Goal: Navigation & Orientation: Locate item on page

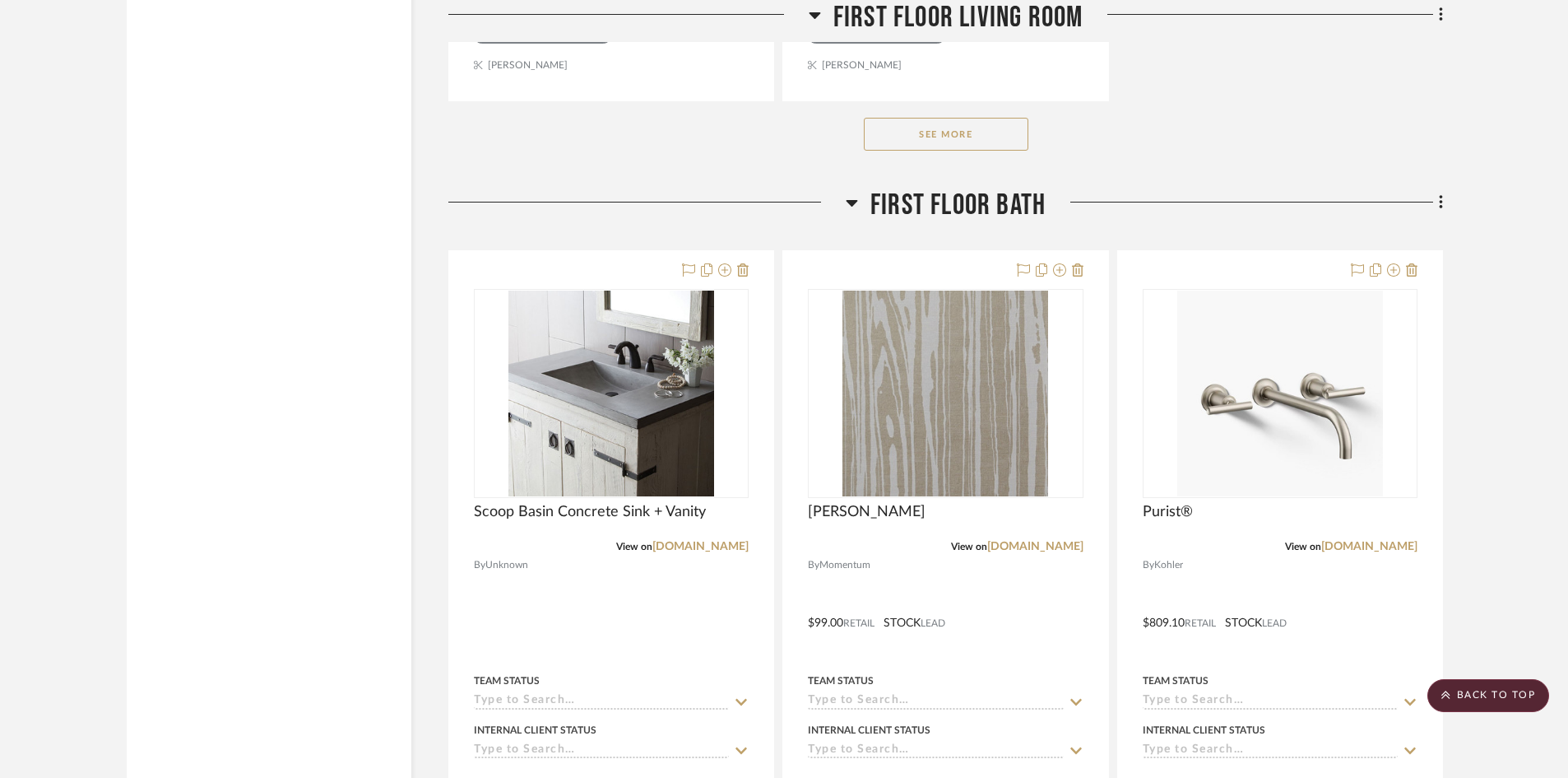
scroll to position [8561, 0]
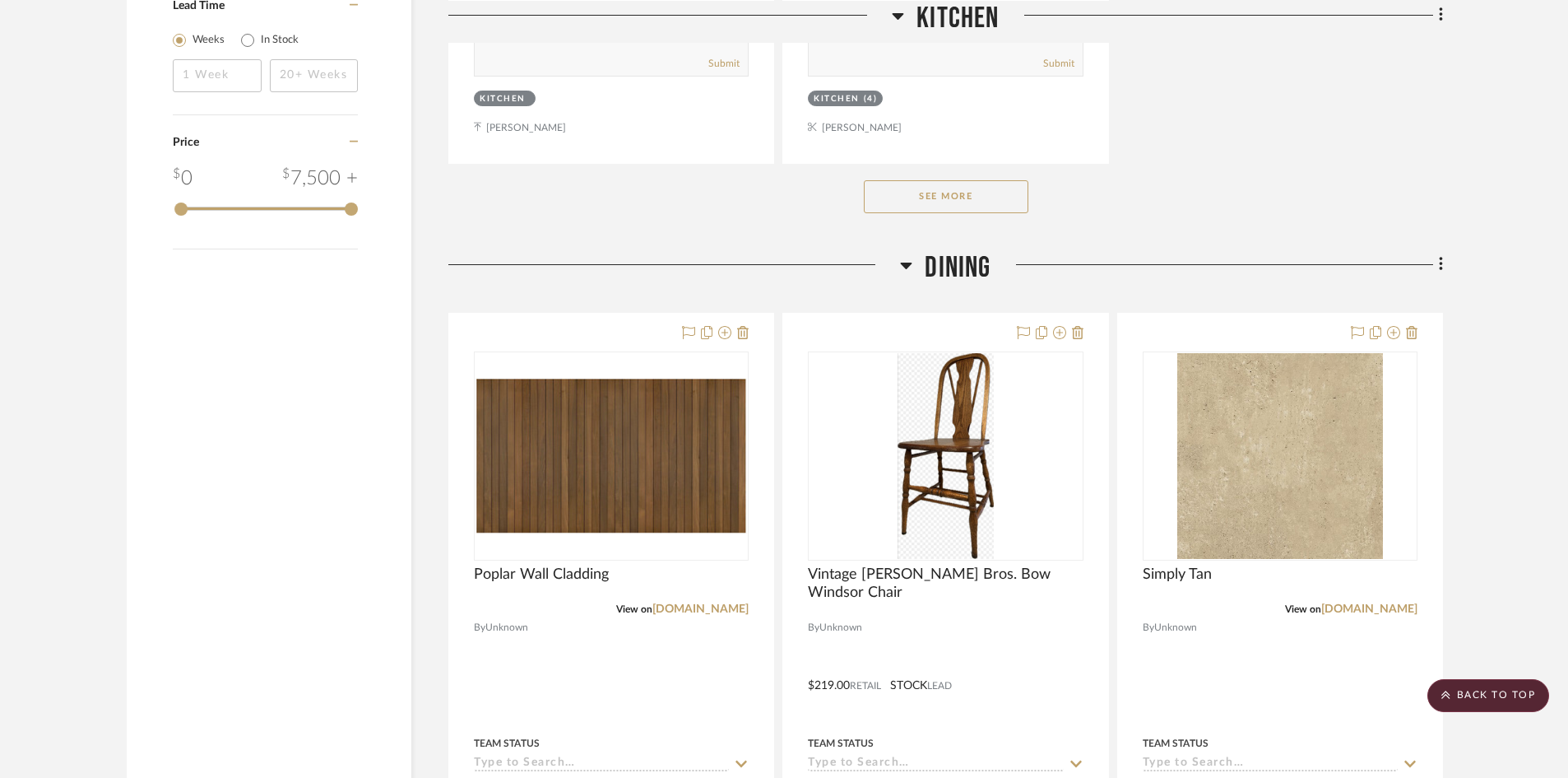
scroll to position [2469, 0]
click at [1001, 198] on button "See More" at bounding box center [946, 195] width 165 height 33
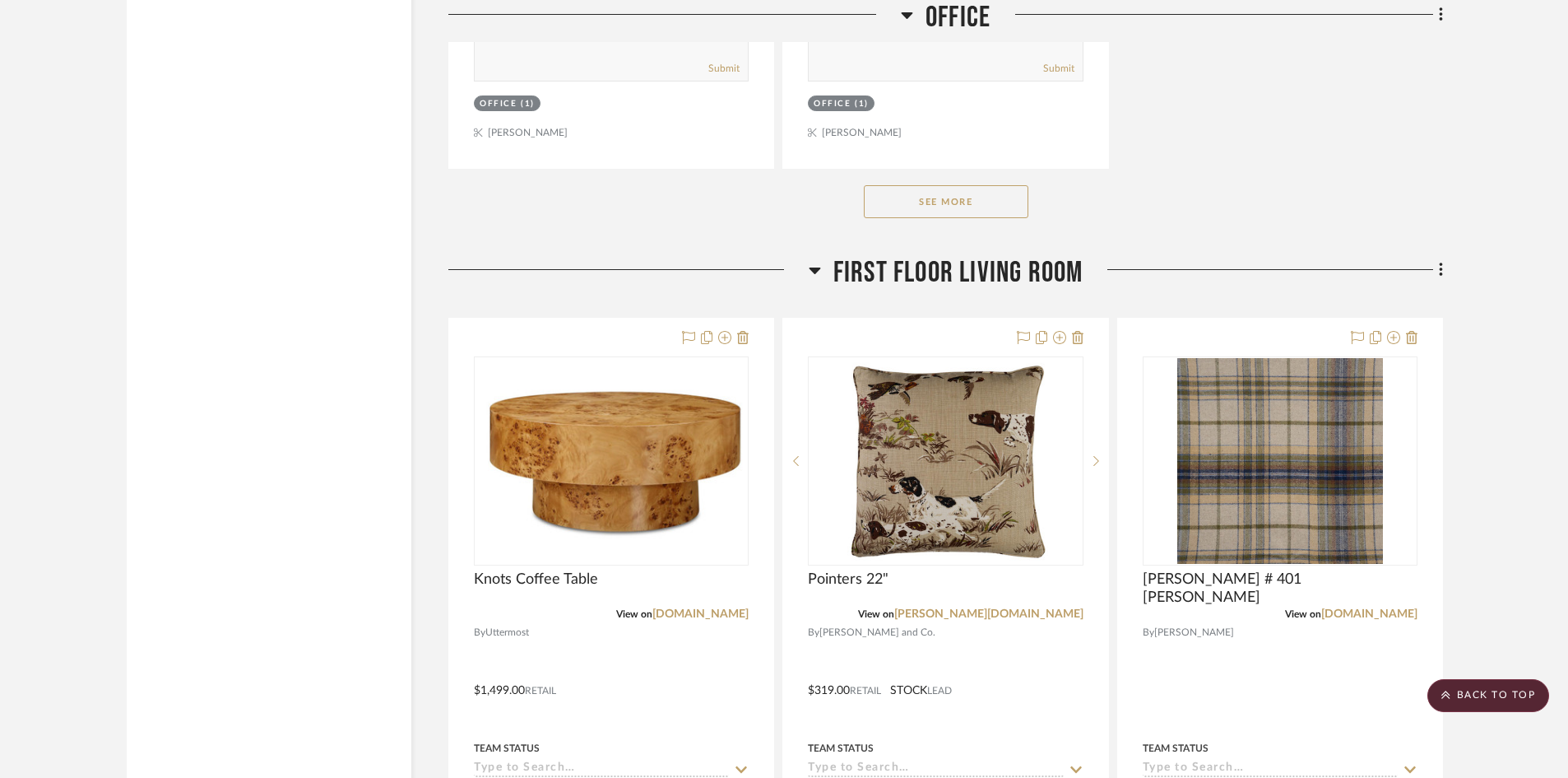
scroll to position [6339, 0]
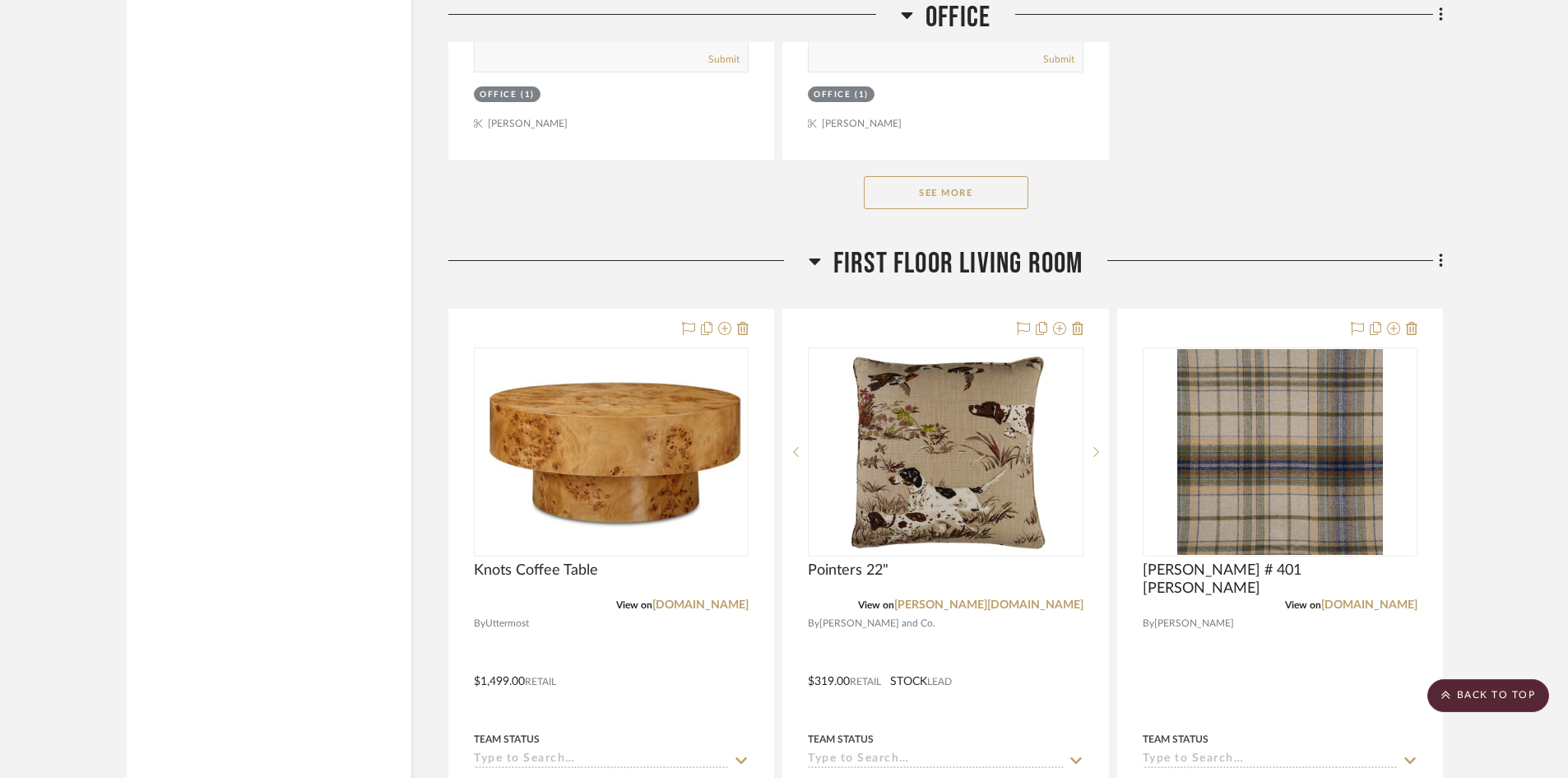
click at [908, 201] on button "See More" at bounding box center [946, 192] width 165 height 33
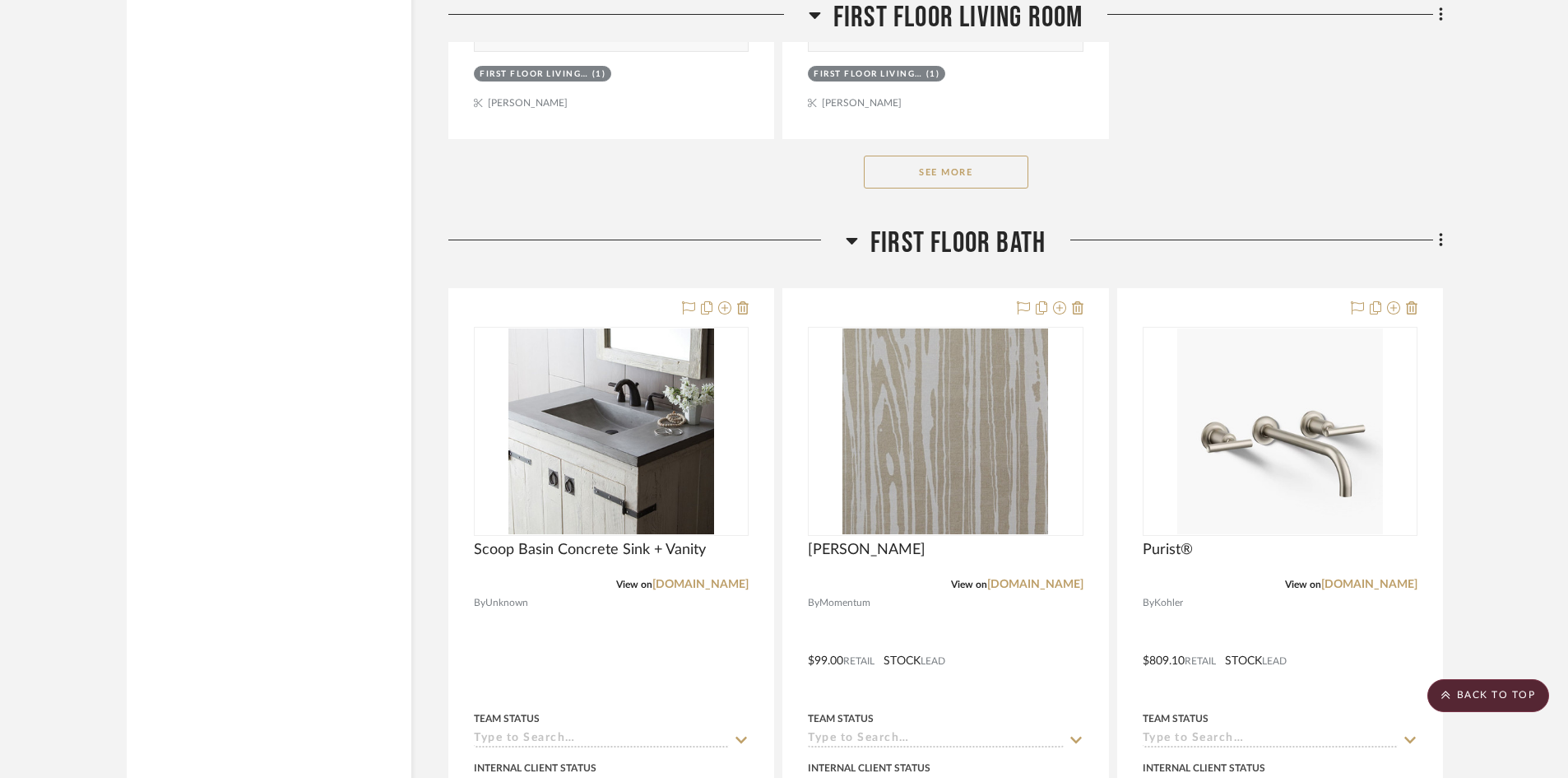
scroll to position [9301, 0]
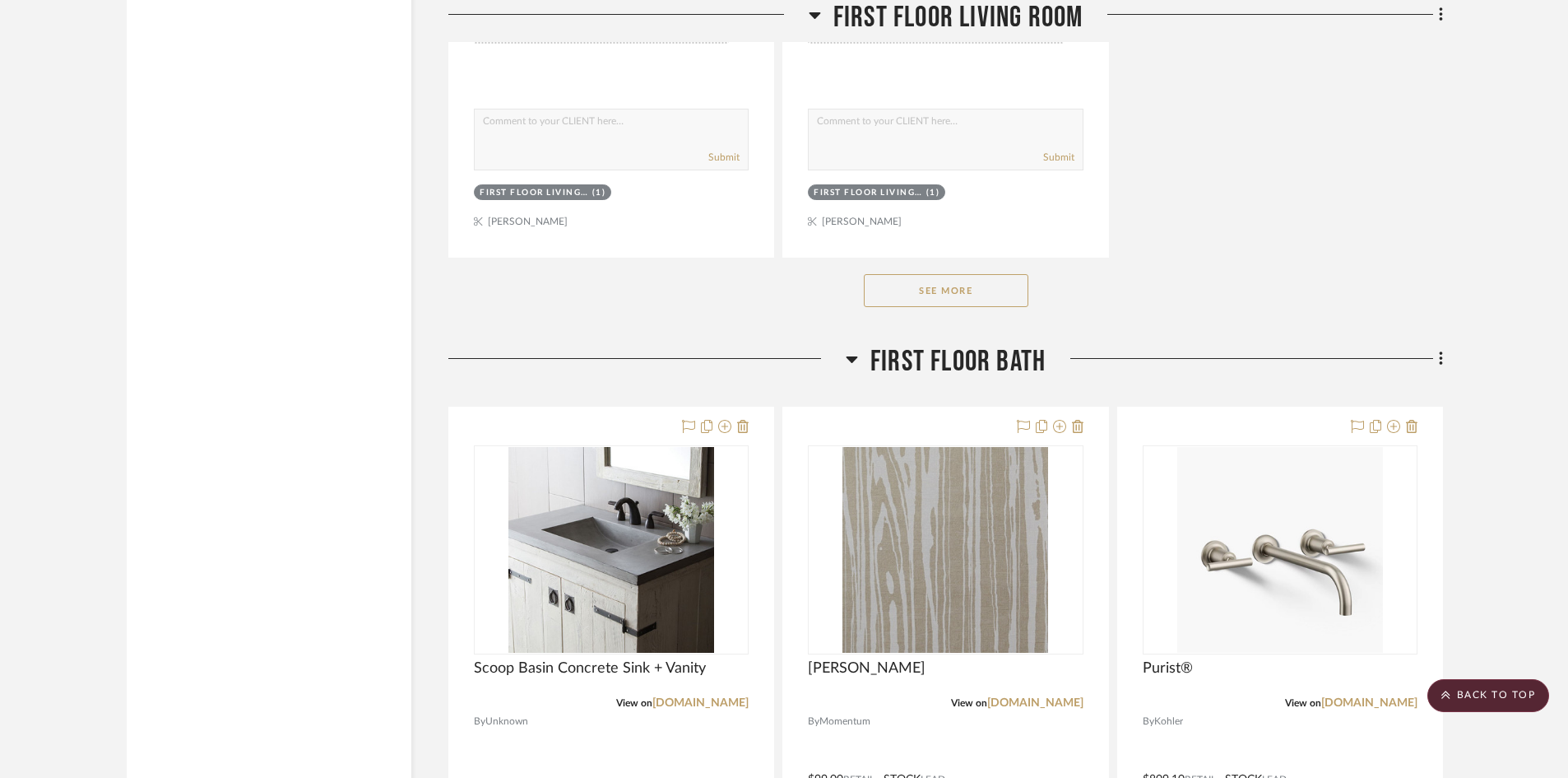
click at [953, 295] on button "See More" at bounding box center [946, 290] width 165 height 33
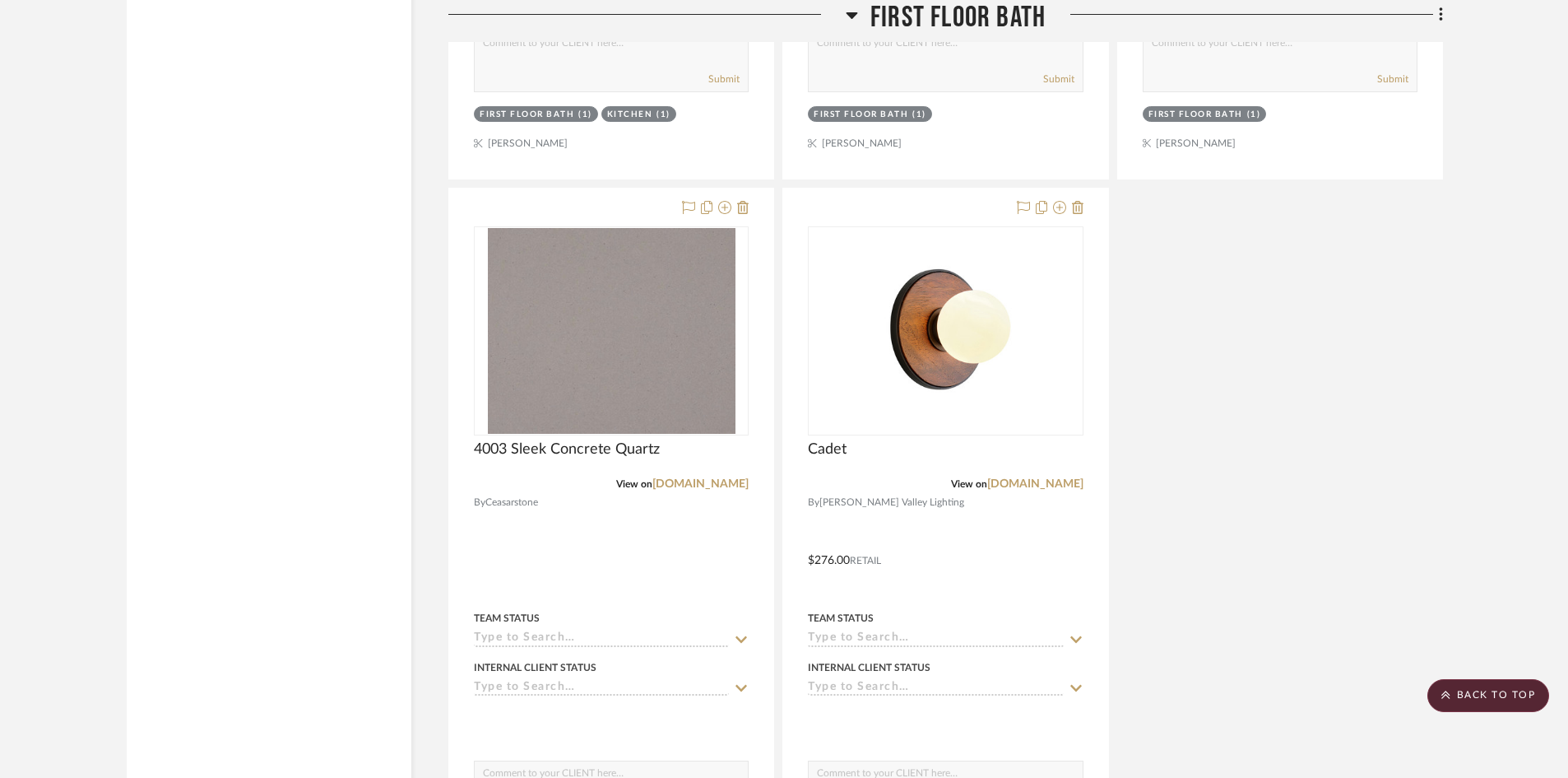
scroll to position [11936, 0]
